Goal: Task Accomplishment & Management: Manage account settings

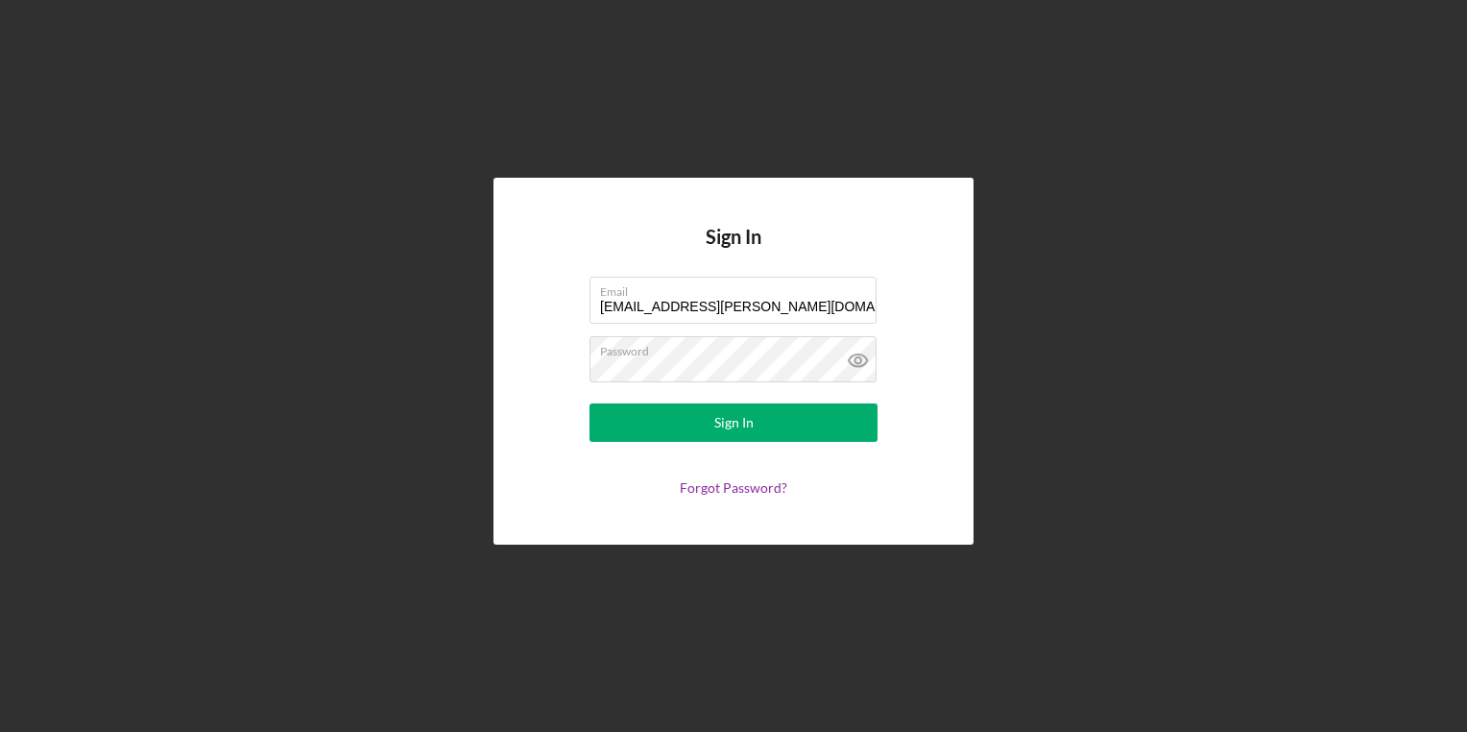
drag, startPoint x: 784, startPoint y: 305, endPoint x: 304, endPoint y: 212, distance: 488.1
click at [304, 212] on div "Sign In Email [EMAIL_ADDRESS][PERSON_NAME][DOMAIN_NAME] Password Sign In Forgot…" at bounding box center [734, 361] width 1448 height 722
type input "[PERSON_NAME][EMAIL_ADDRESS][PERSON_NAME][DOMAIN_NAME]"
click at [327, 378] on div "Sign In Email [PERSON_NAME][EMAIL_ADDRESS][PERSON_NAME][DOMAIN_NAME] Password S…" at bounding box center [734, 361] width 1448 height 722
click at [590, 403] on button "Sign In" at bounding box center [734, 422] width 288 height 38
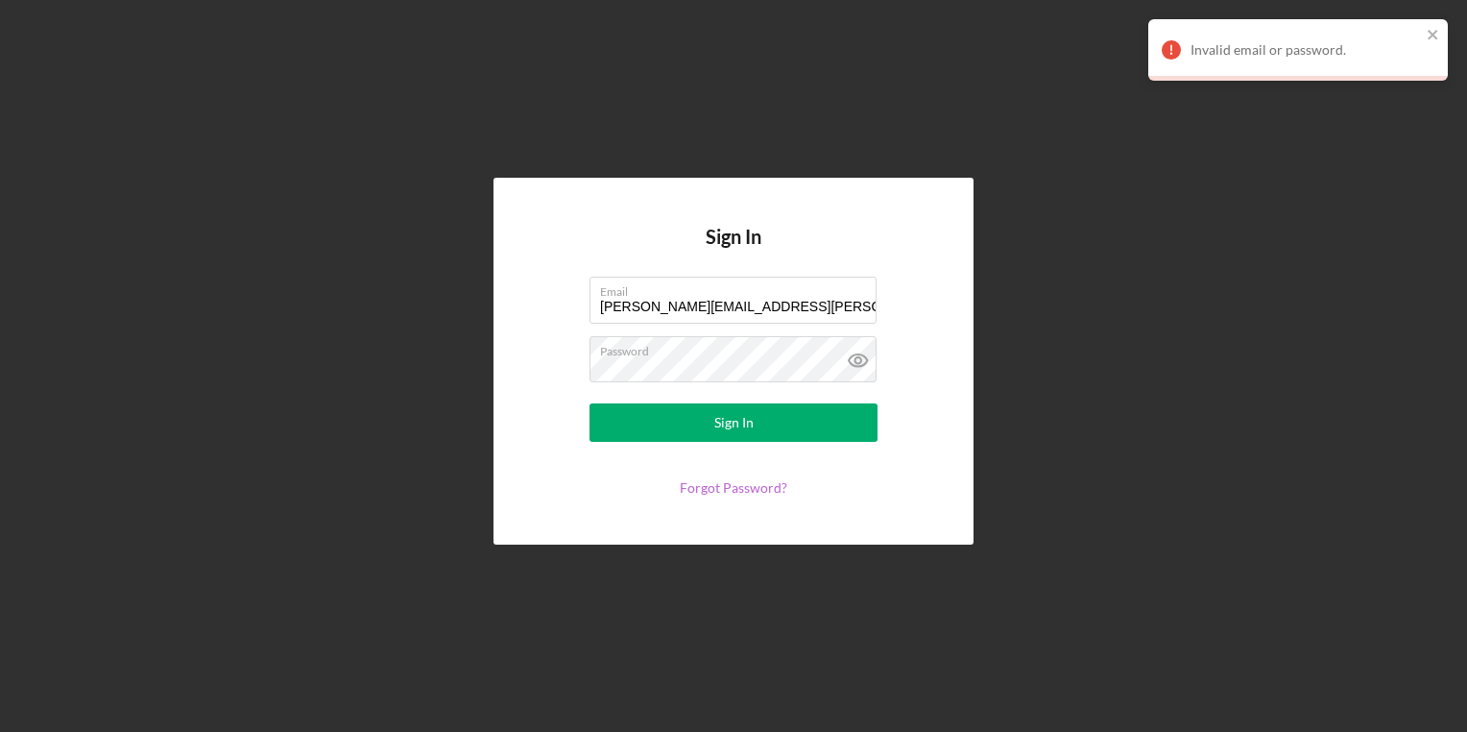
click at [759, 490] on link "Forgot Password?" at bounding box center [734, 487] width 108 height 16
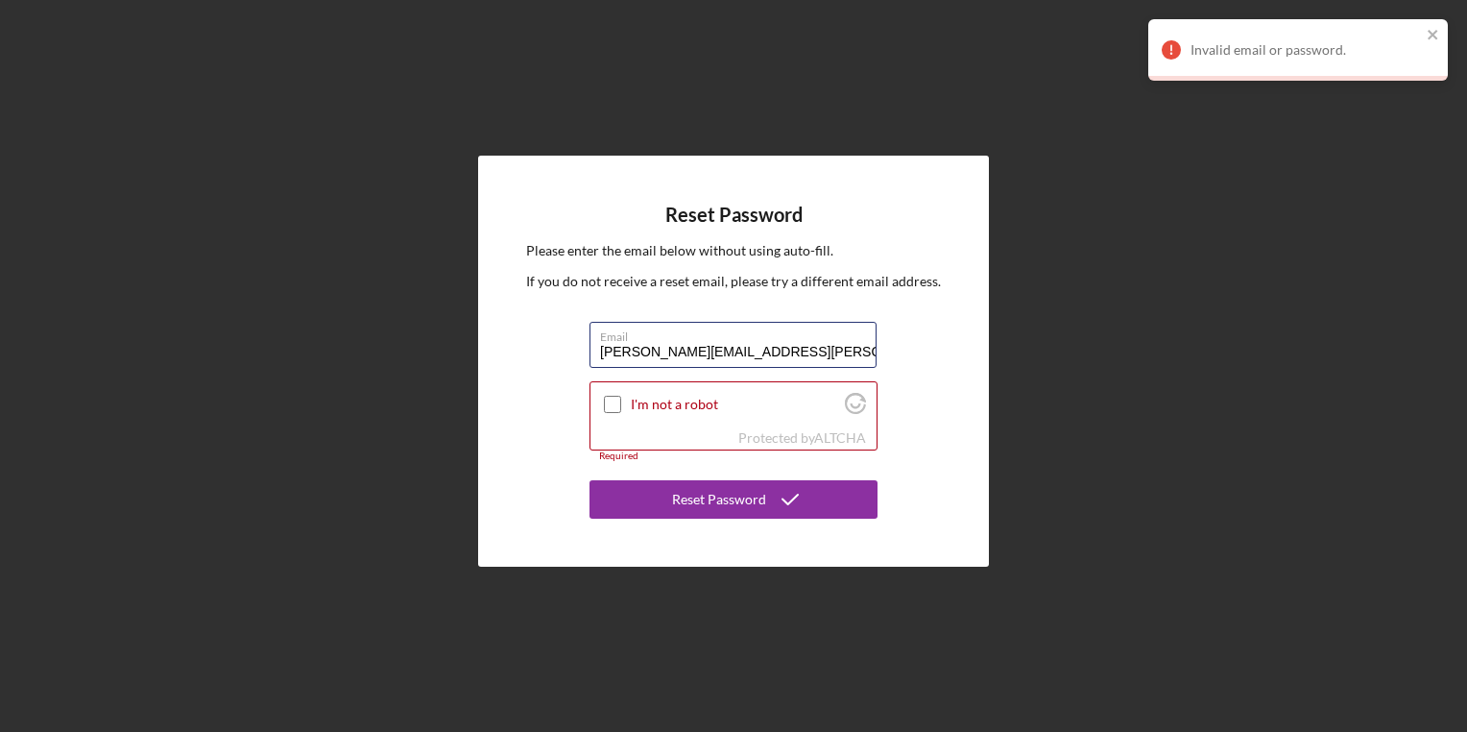
type input "[PERSON_NAME][EMAIL_ADDRESS][PERSON_NAME][DOMAIN_NAME]"
click at [367, 390] on div "Reset Password Please enter the email below without using auto-fill. If you do …" at bounding box center [734, 361] width 1448 height 722
click at [616, 406] on input "I'm not a robot" at bounding box center [612, 404] width 17 height 17
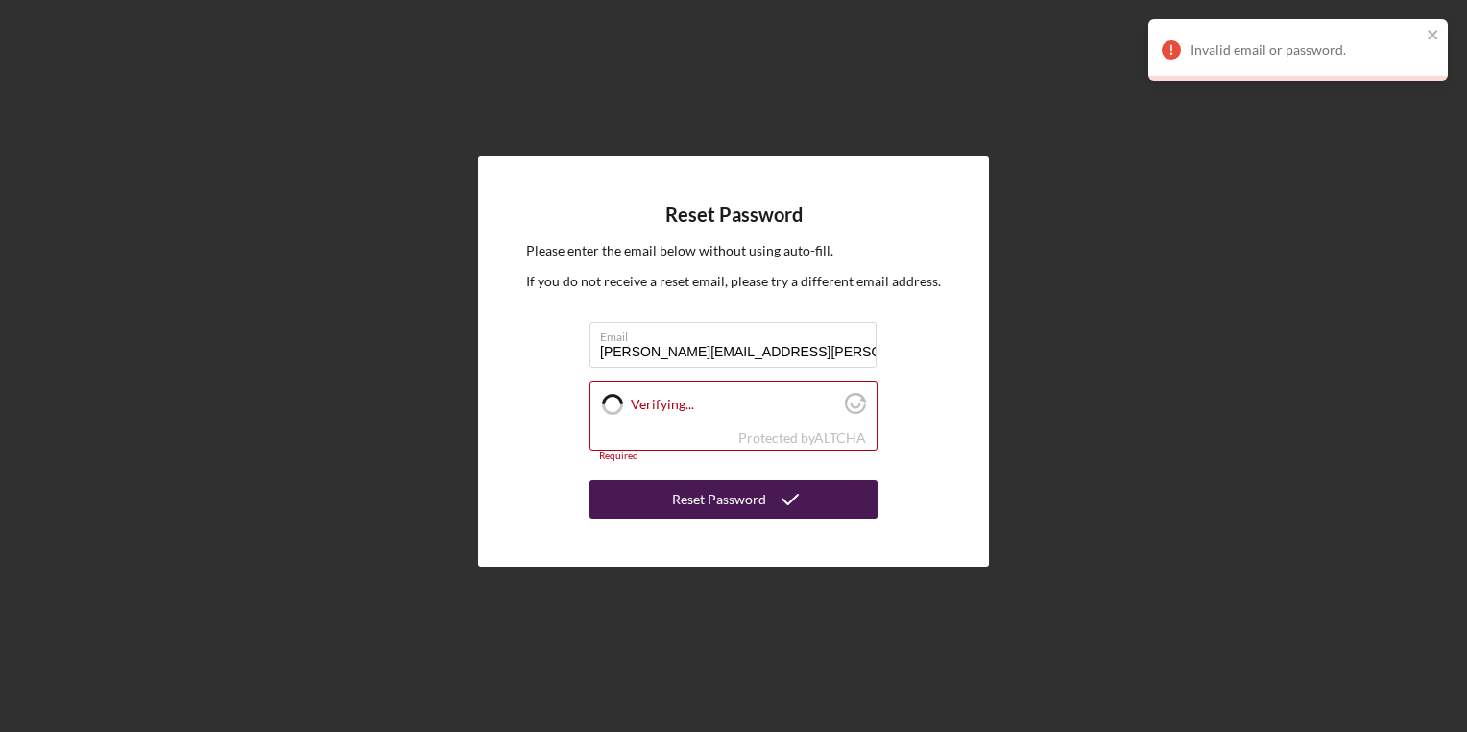
checkbox input "true"
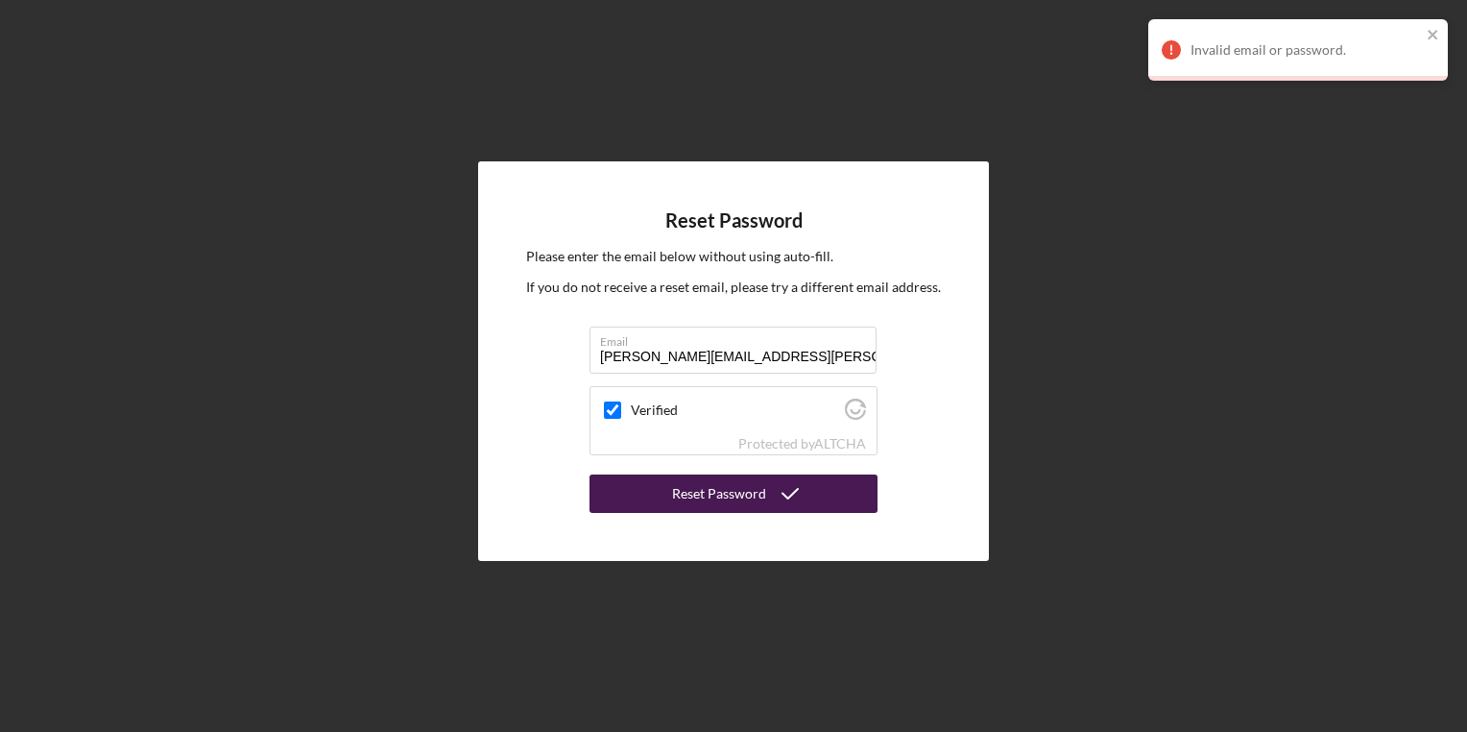
click at [696, 500] on div "Reset Password" at bounding box center [719, 493] width 94 height 38
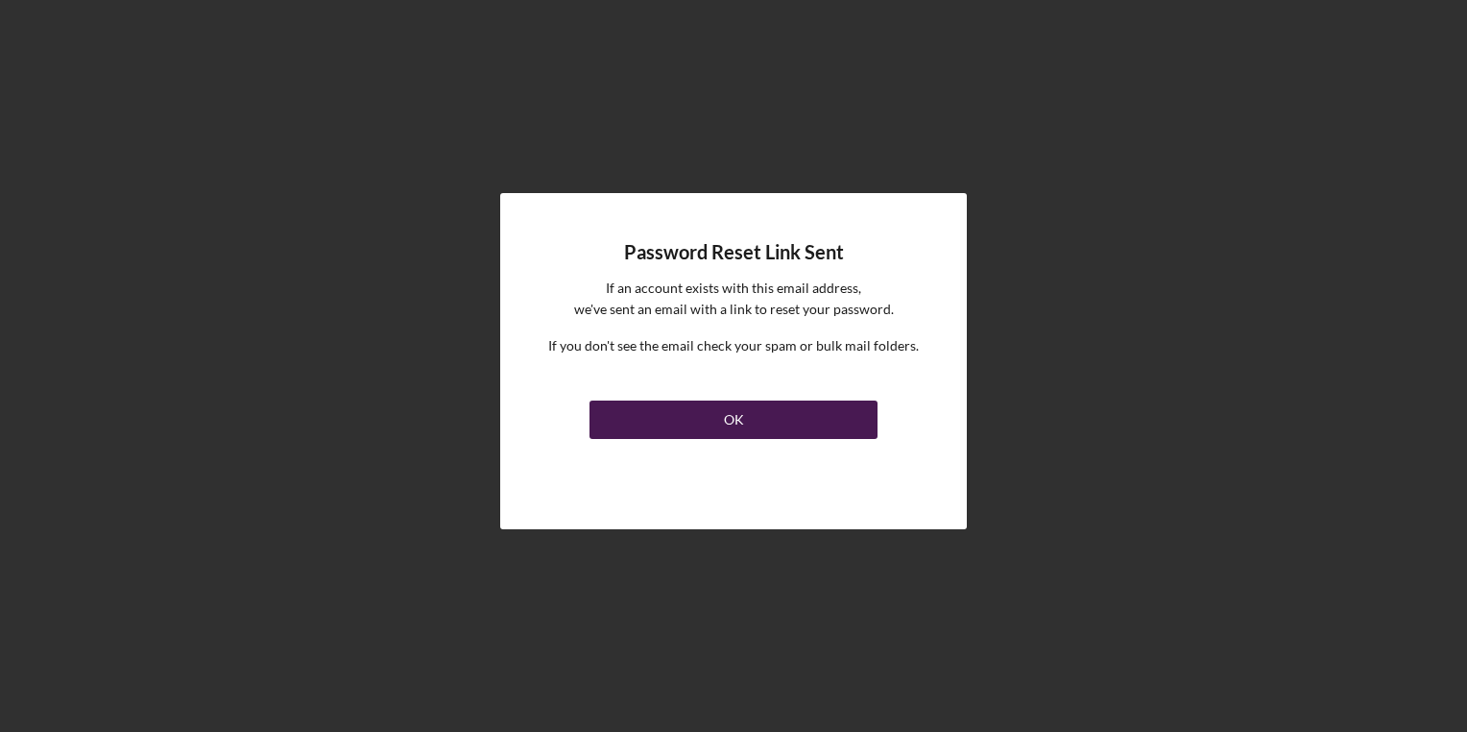
click at [698, 423] on button "OK" at bounding box center [734, 419] width 288 height 38
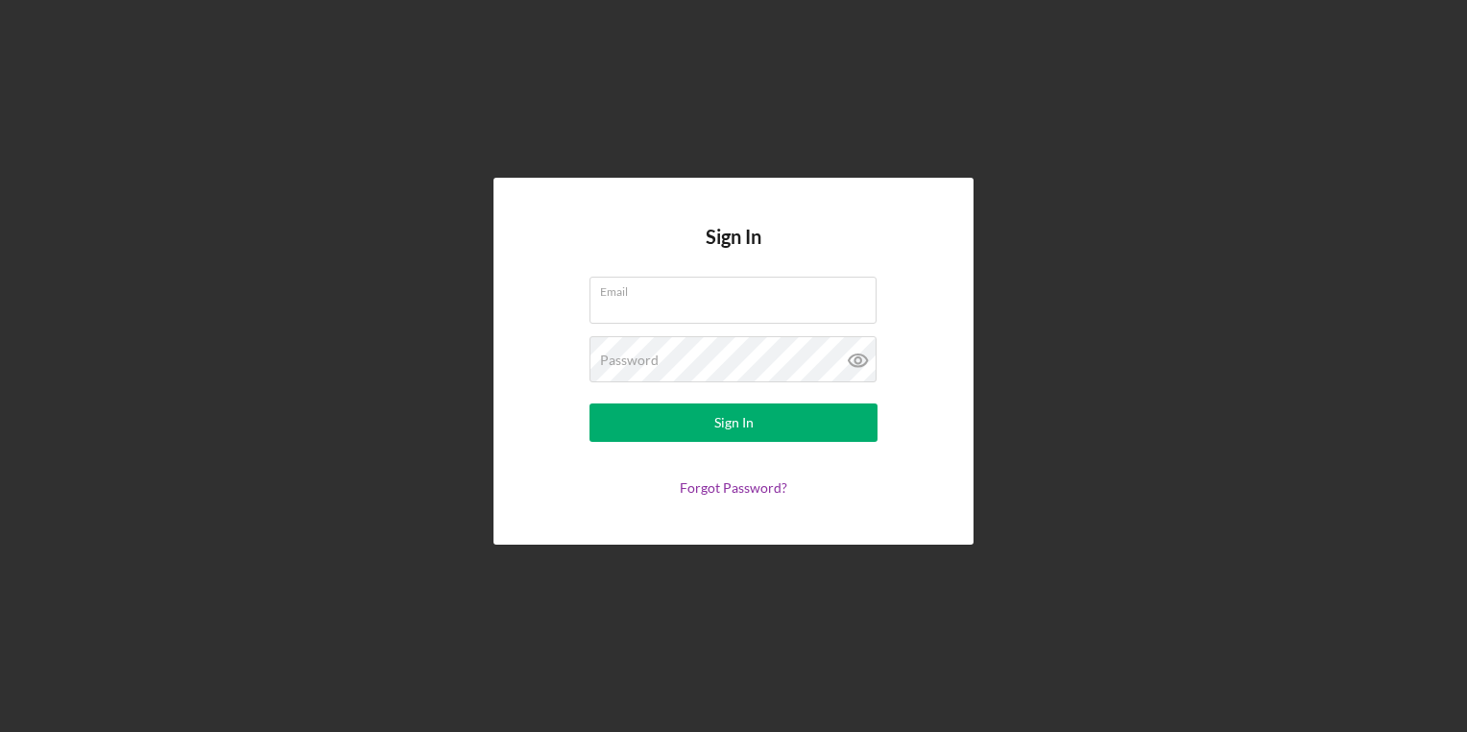
type input "[EMAIL_ADDRESS][PERSON_NAME][DOMAIN_NAME]"
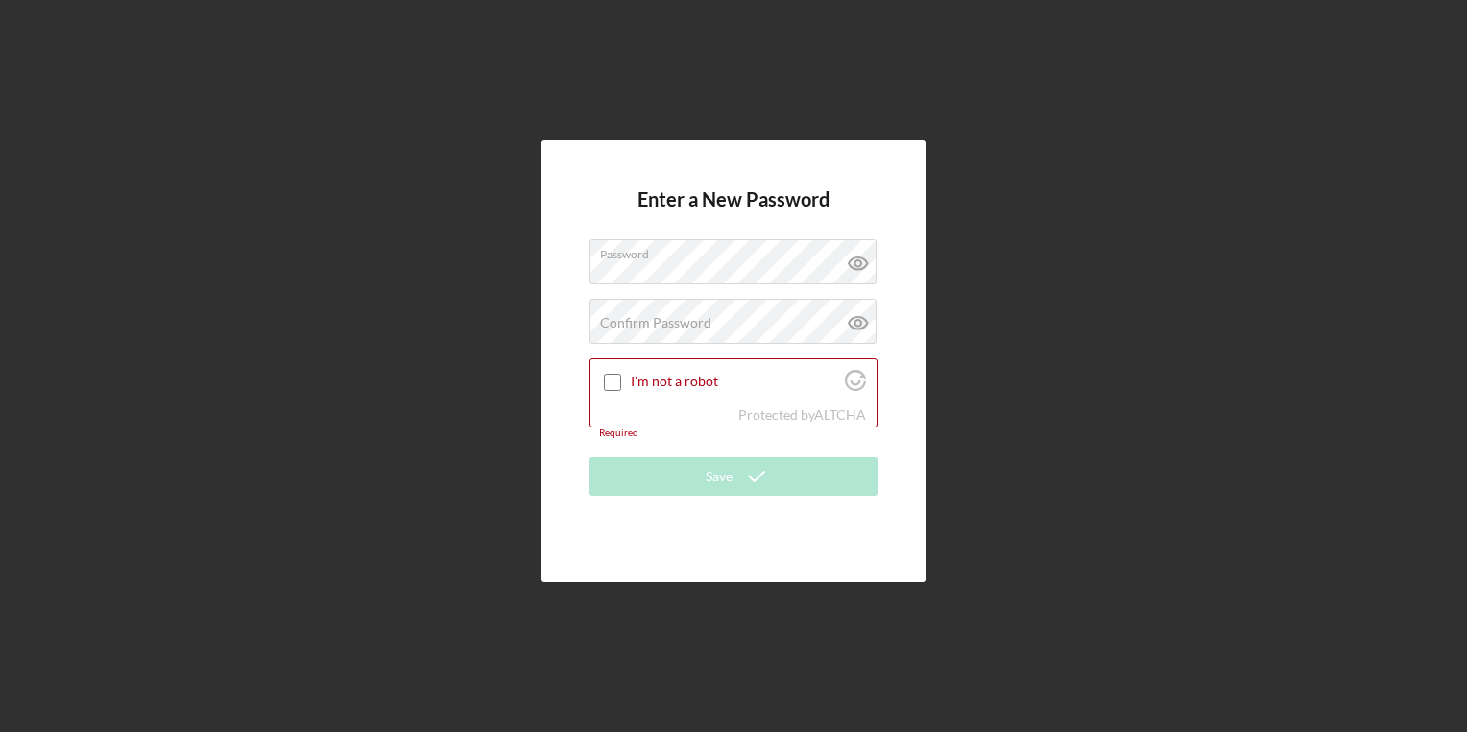
click at [493, 246] on div "Enter a New Password Password Confirm Password Passwords do not match. I'm not …" at bounding box center [734, 361] width 1448 height 722
click at [403, 332] on div "Enter a New Password Password Confirm Password I'm not a robot Protected by ALT…" at bounding box center [734, 361] width 1448 height 722
click at [618, 379] on input "I'm not a robot" at bounding box center [612, 382] width 17 height 17
checkbox input "true"
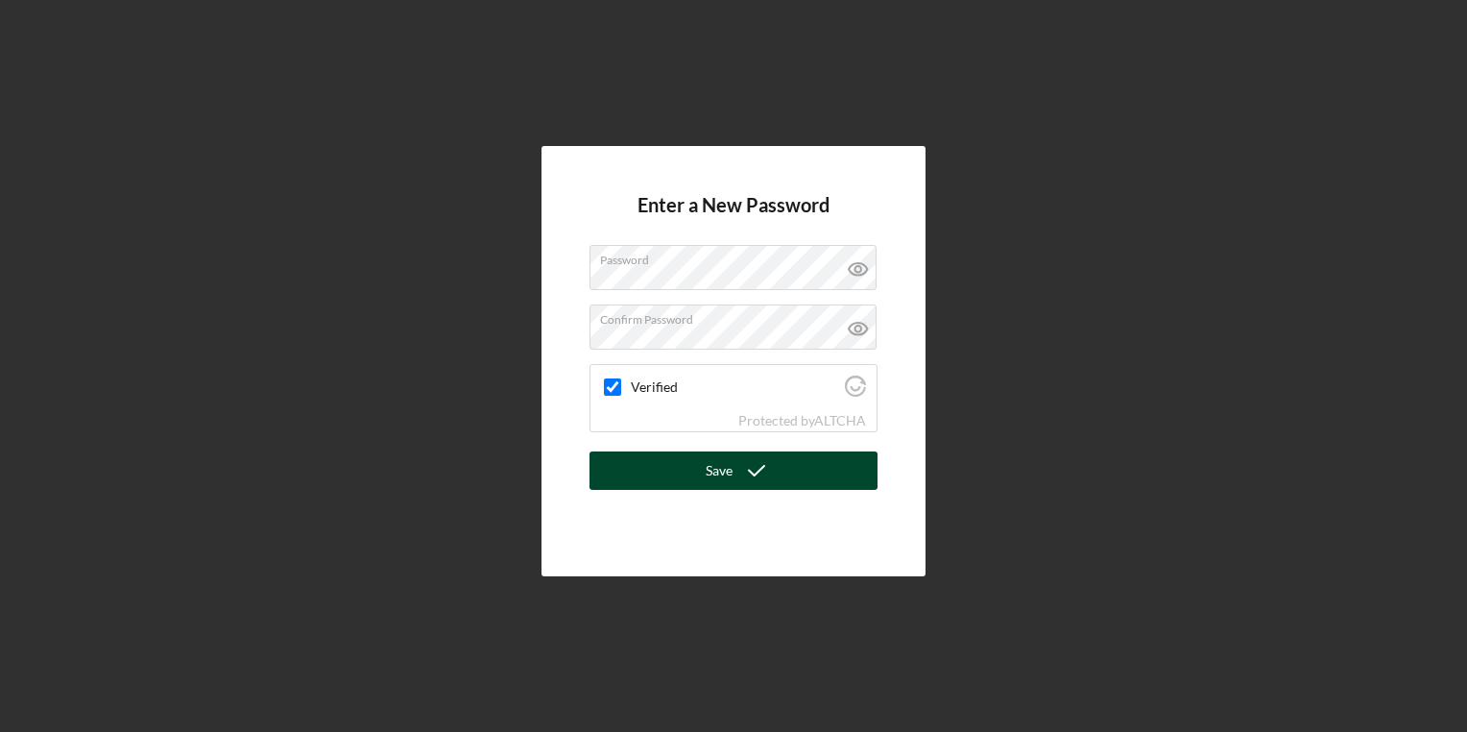
click at [777, 482] on icon "submit" at bounding box center [757, 470] width 48 height 48
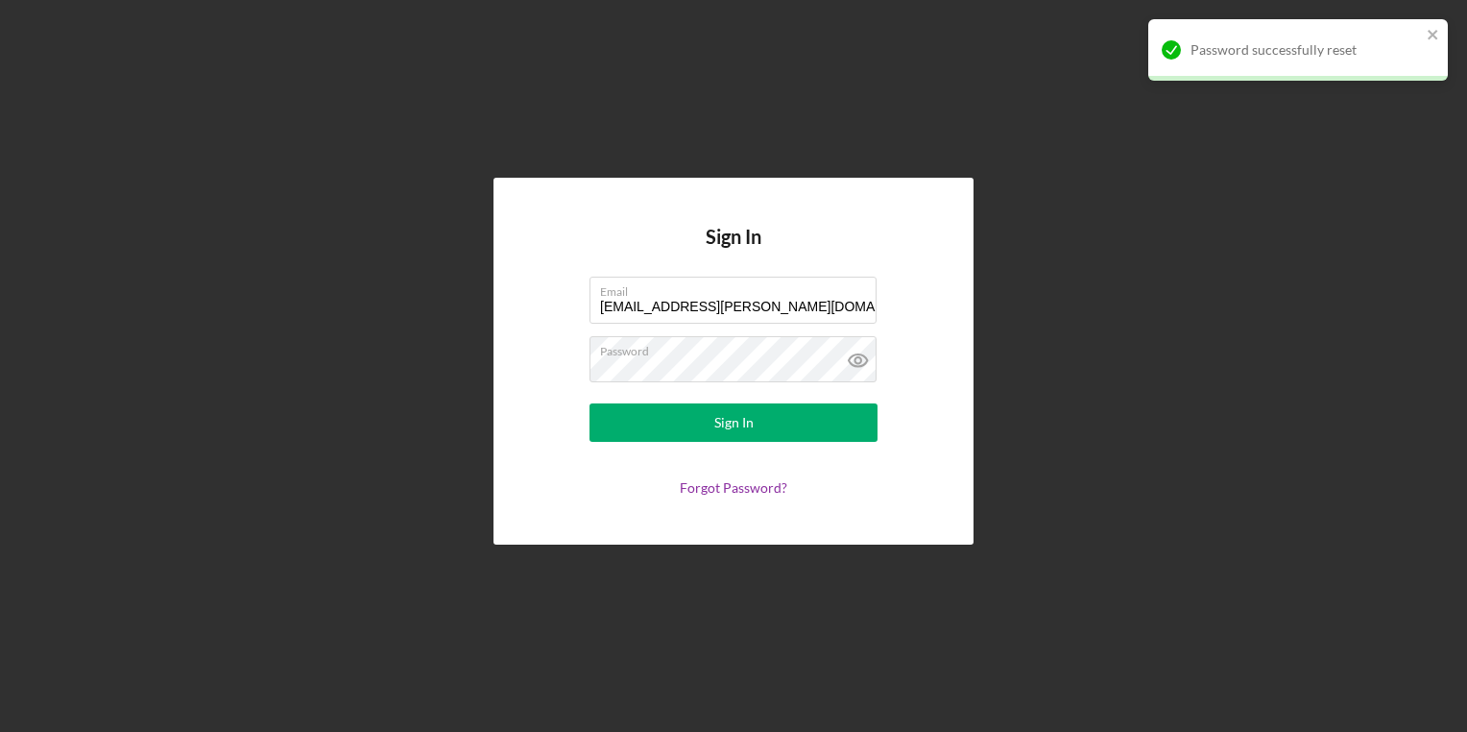
drag, startPoint x: 801, startPoint y: 310, endPoint x: 447, endPoint y: 294, distance: 353.7
click at [447, 294] on div "Sign In Email [EMAIL_ADDRESS][PERSON_NAME][DOMAIN_NAME] Password Sign In Forgot…" at bounding box center [734, 361] width 1448 height 722
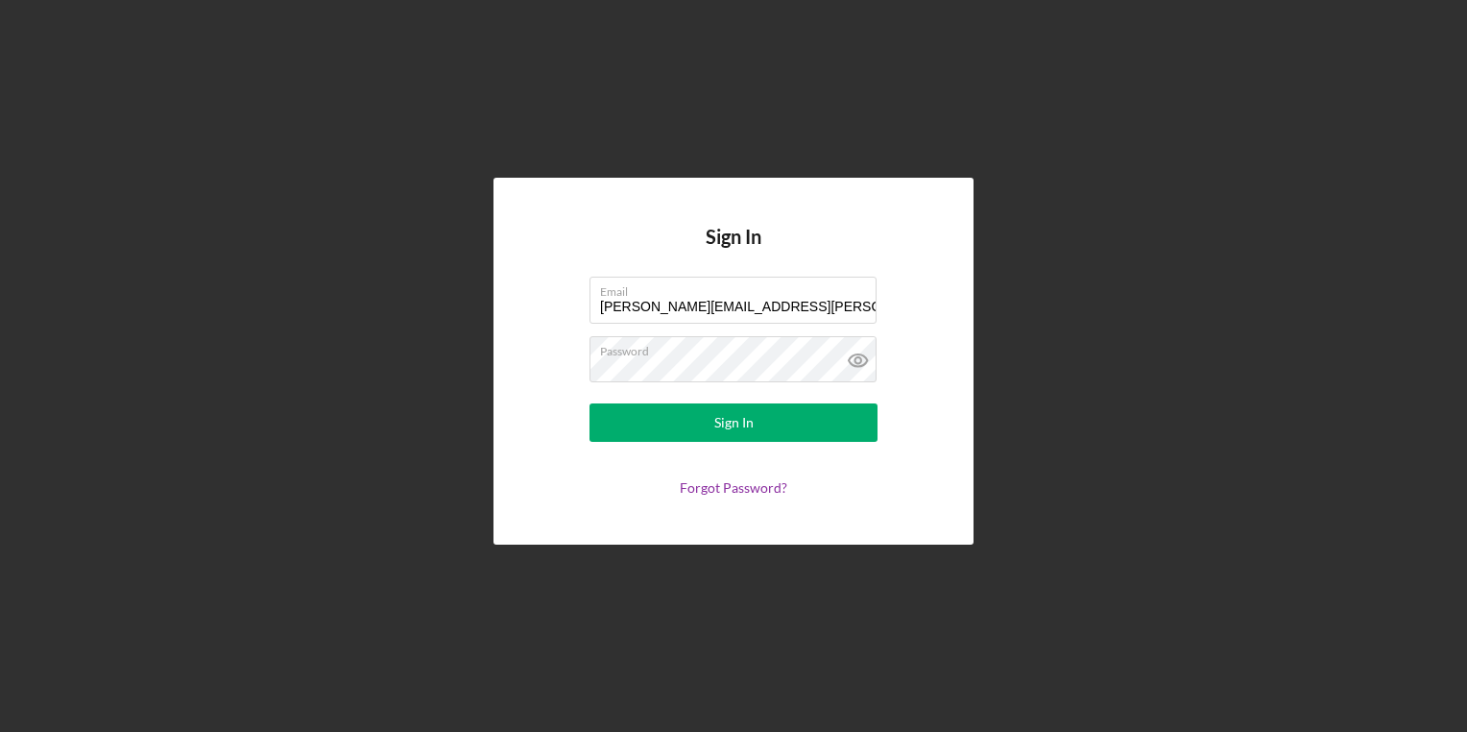
type input "[PERSON_NAME][EMAIL_ADDRESS][PERSON_NAME][DOMAIN_NAME]"
click at [452, 329] on div "Sign In Email [PERSON_NAME][EMAIL_ADDRESS][PERSON_NAME][DOMAIN_NAME] Password S…" at bounding box center [734, 361] width 1448 height 722
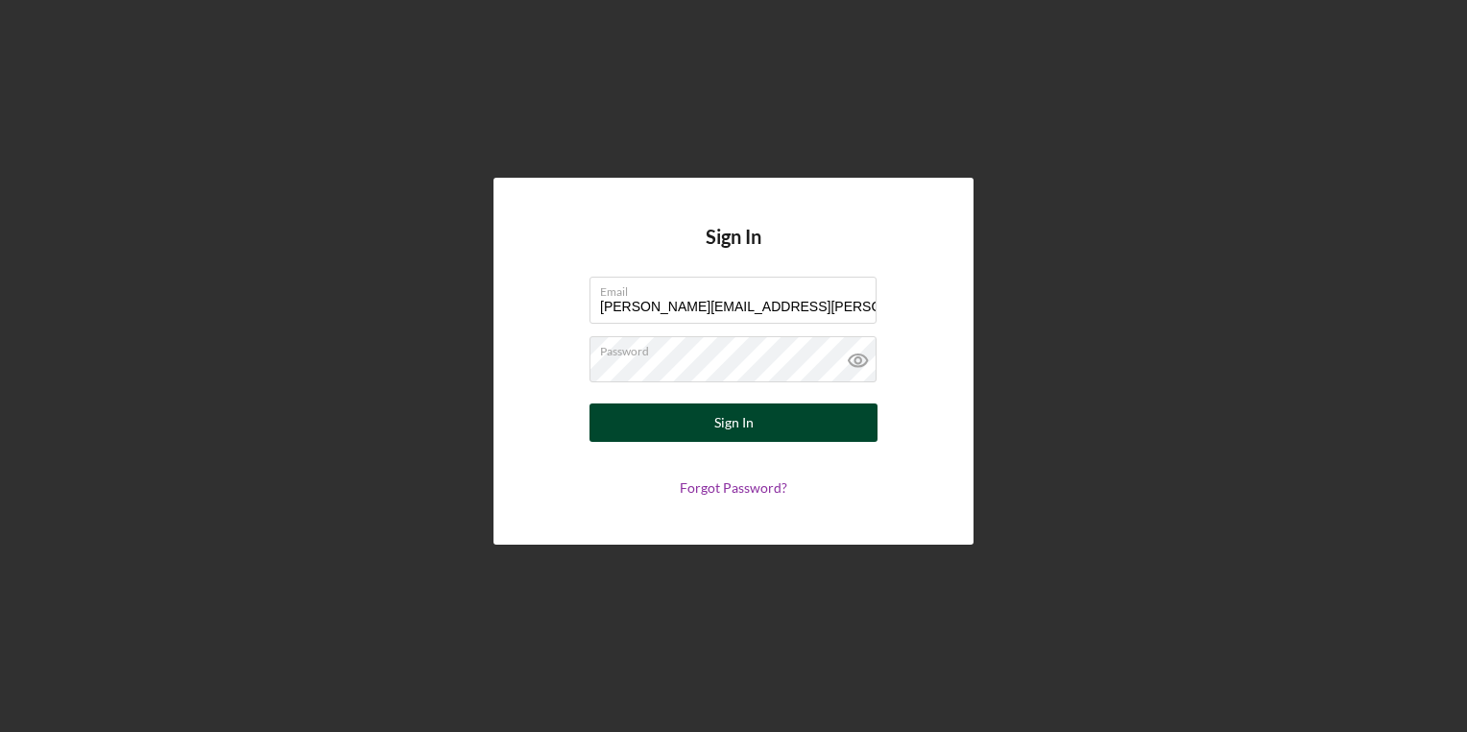
click at [800, 418] on button "Sign In" at bounding box center [734, 422] width 288 height 38
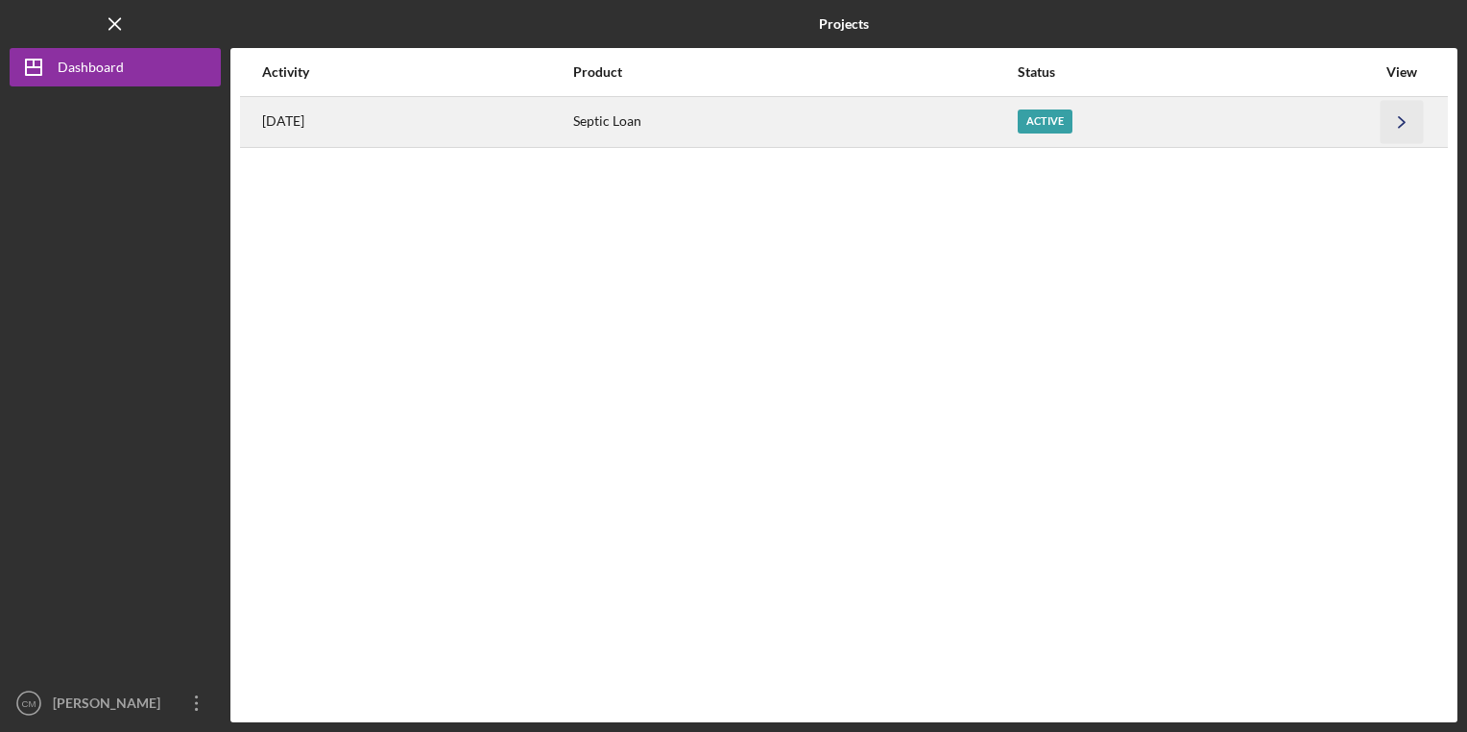
click at [1394, 122] on icon "Icon/Navigate" at bounding box center [1402, 121] width 43 height 43
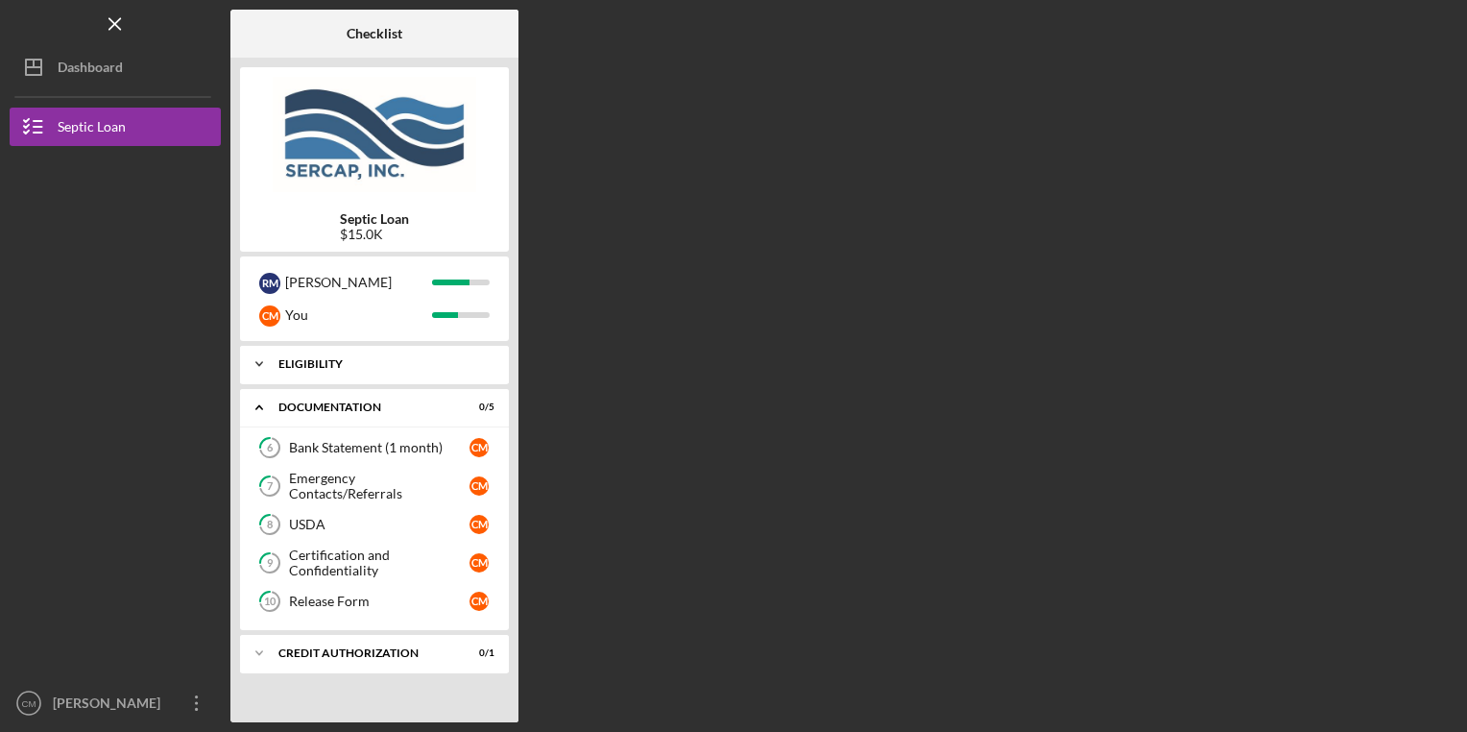
click at [342, 374] on div "Icon/Expander Eligibility 5 / 5" at bounding box center [374, 364] width 269 height 38
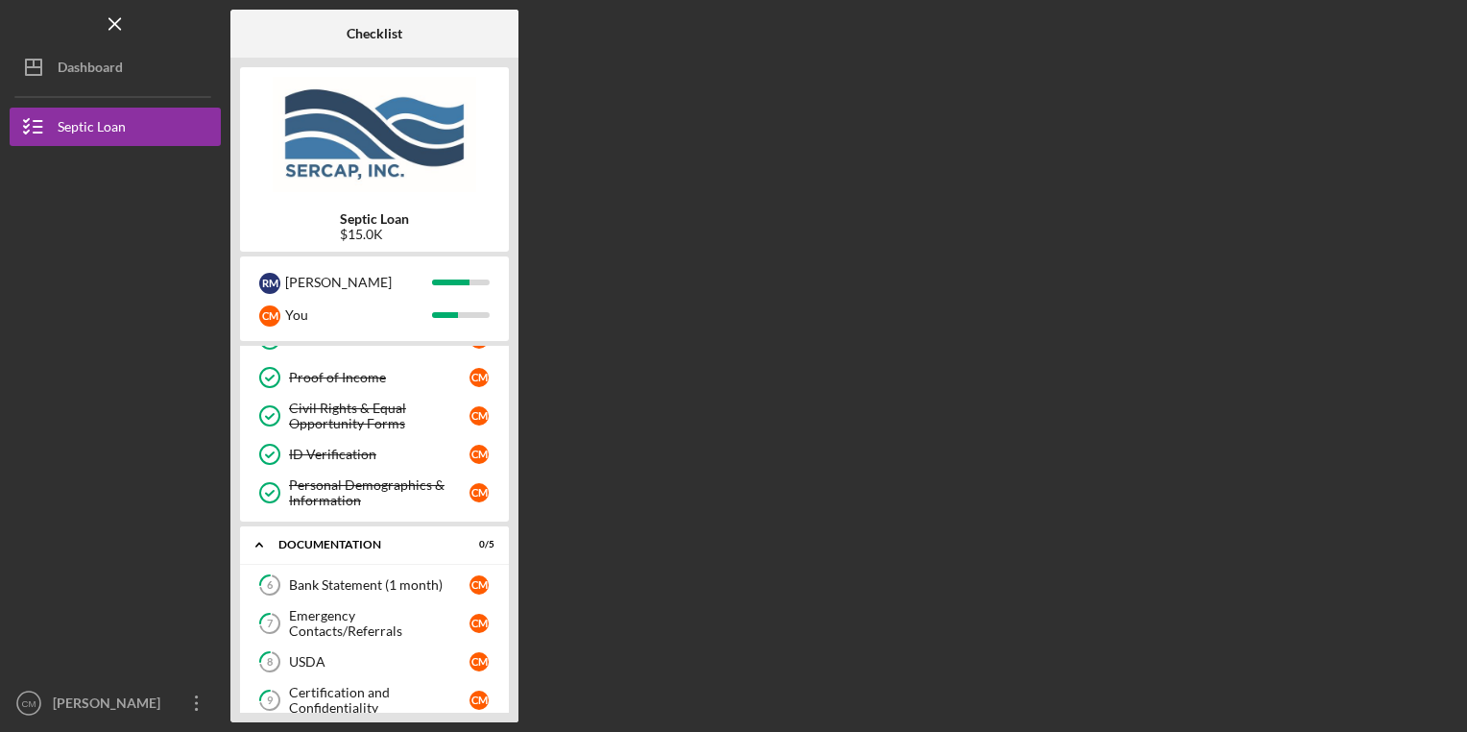
scroll to position [168, 0]
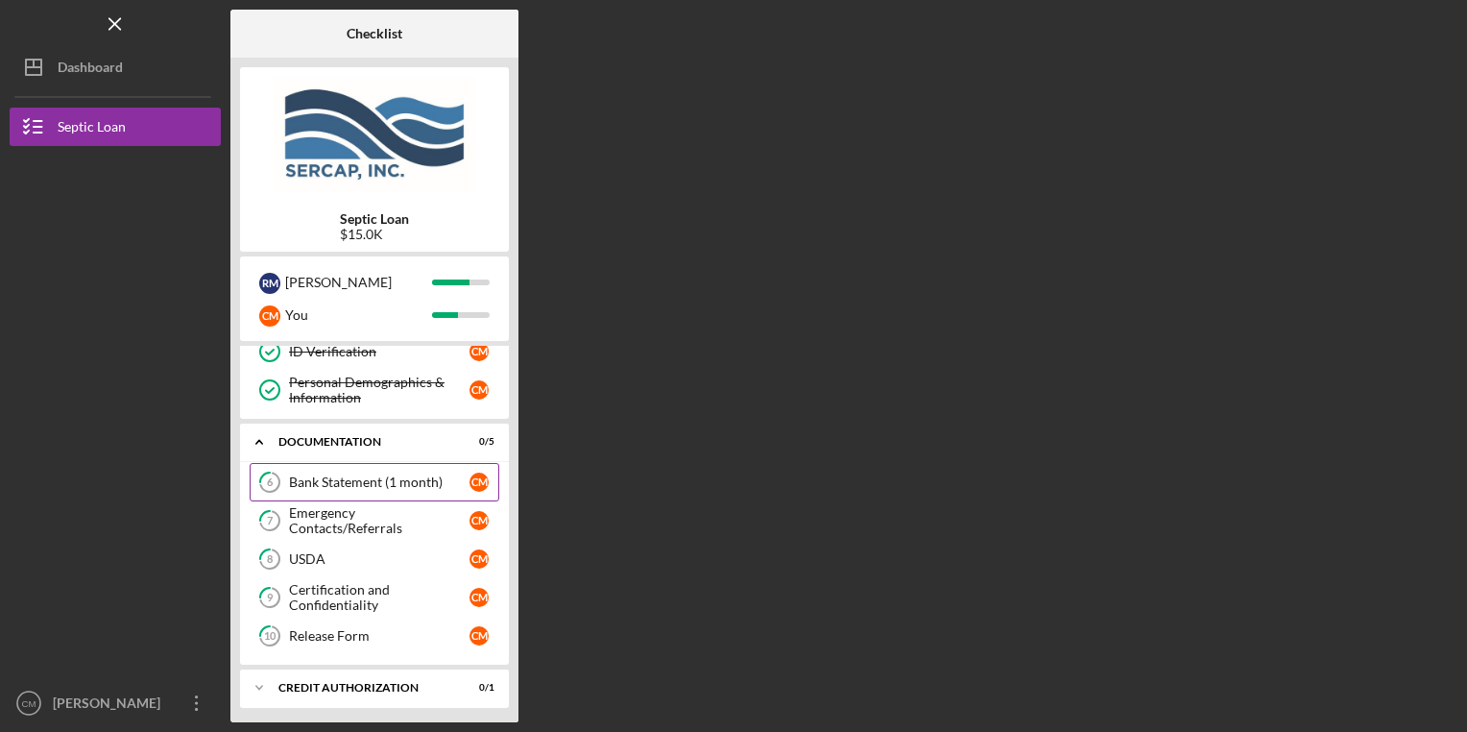
click at [338, 478] on div "Bank Statement (1 month)" at bounding box center [379, 481] width 181 height 15
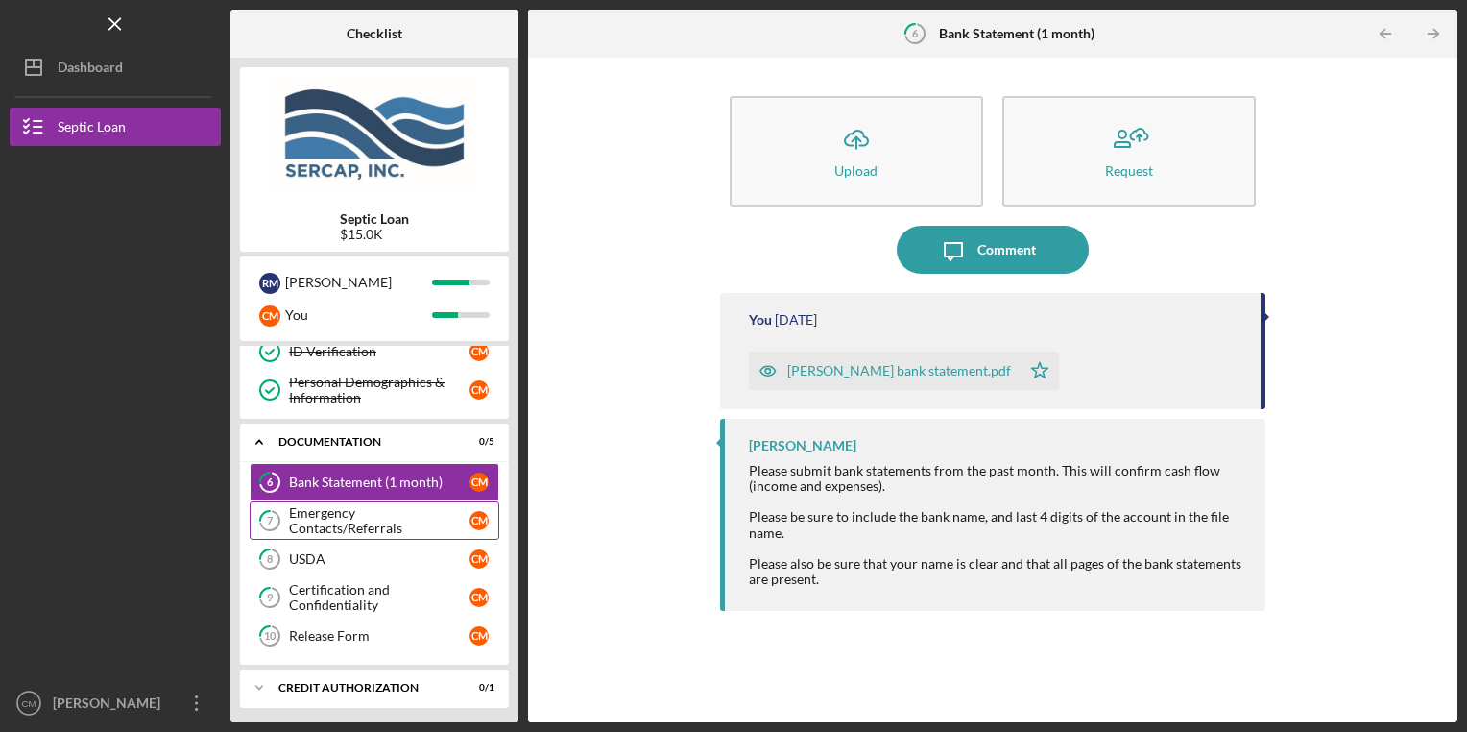
click at [414, 523] on div "Emergency Contacts/Referrals" at bounding box center [379, 520] width 181 height 31
